Goal: Check status: Check status

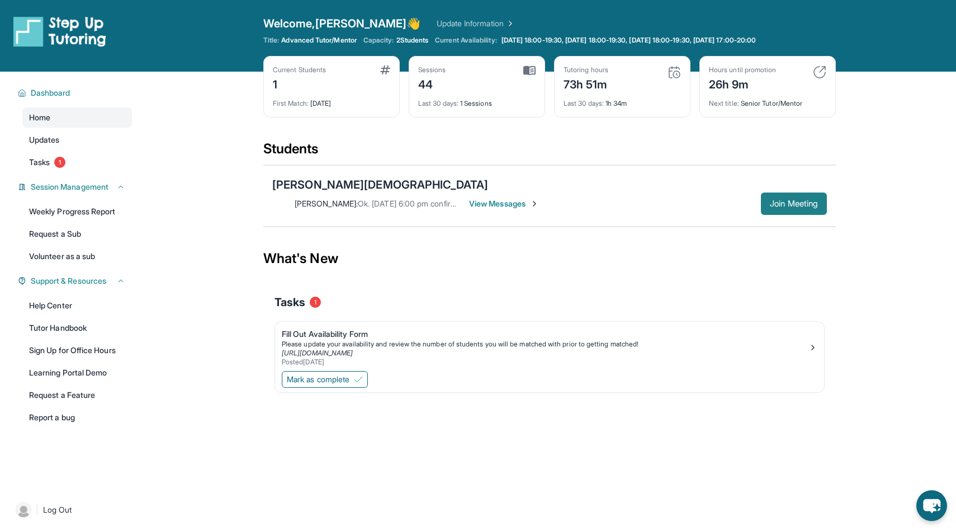
click at [762, 192] on button "Join Meeting" at bounding box center [794, 203] width 66 height 22
click at [437, 21] on link "Update Information" at bounding box center [476, 23] width 78 height 11
click at [296, 187] on div "[PERSON_NAME][DEMOGRAPHIC_DATA]" at bounding box center [380, 185] width 216 height 16
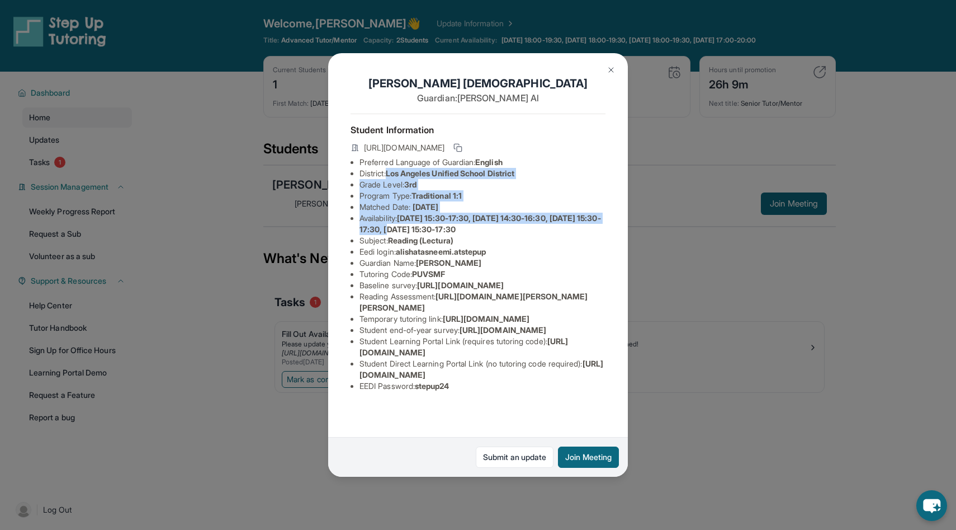
drag, startPoint x: 389, startPoint y: 171, endPoint x: 449, endPoint y: 230, distance: 84.2
click at [449, 230] on ul "Preferred Language of Guardian: English District: [GEOGRAPHIC_DATA] Unified Sch…" at bounding box center [478, 274] width 255 height 235
click at [449, 230] on span "[DATE] 15:30-17:30, [DATE] 14:30-16:30, [DATE] 15:30-17:30, [DATE] 15:30-17:30" at bounding box center [481, 223] width 242 height 21
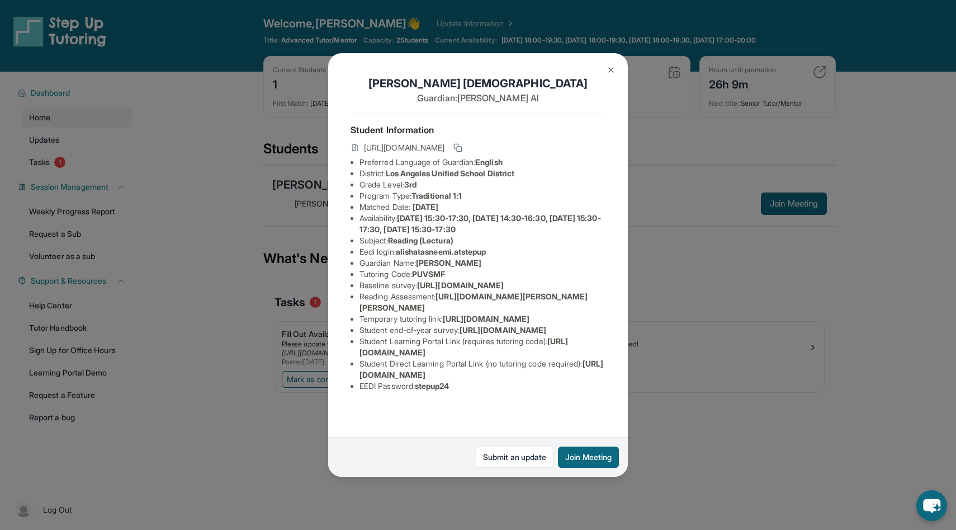
click at [403, 249] on span "alishatasneemi.atstepup" at bounding box center [441, 252] width 91 height 10
drag, startPoint x: 402, startPoint y: 249, endPoint x: 496, endPoint y: 249, distance: 94.0
click at [496, 249] on li "Eedi login : alishatasneemi.atstepup" at bounding box center [483, 251] width 246 height 11
copy span "alishatasneemi.atstepup"
click at [598, 76] on h1 "[PERSON_NAME][DEMOGRAPHIC_DATA]" at bounding box center [478, 84] width 255 height 16
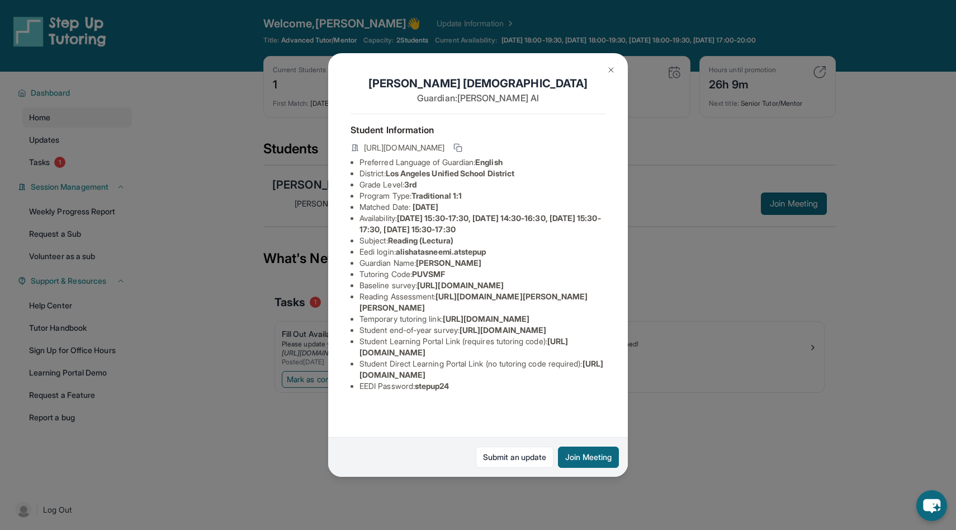
click at [609, 76] on button at bounding box center [611, 70] width 22 height 22
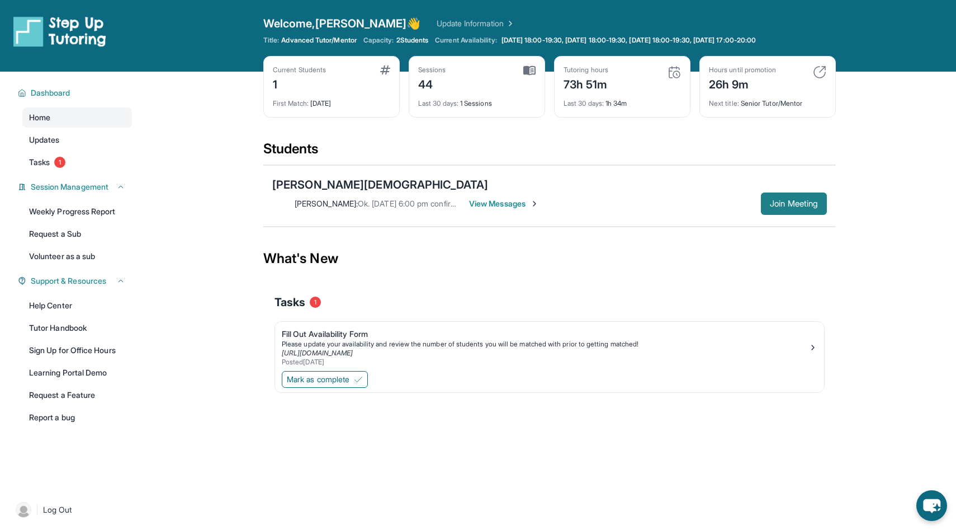
click at [774, 200] on span "Join Meeting" at bounding box center [794, 203] width 48 height 7
